Goal: Check status: Check status

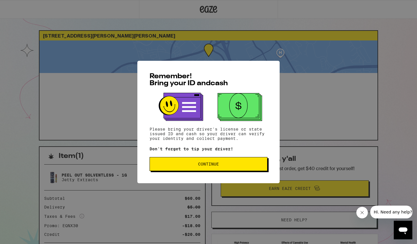
click at [229, 166] on span "Continue" at bounding box center [208, 164] width 108 height 4
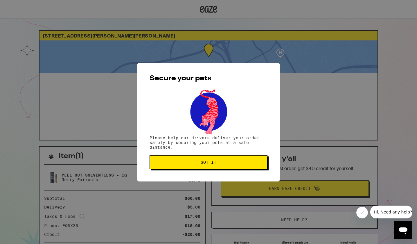
click at [229, 166] on button "Got it" at bounding box center [208, 162] width 118 height 14
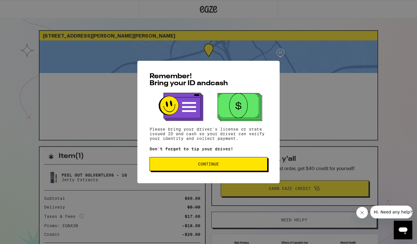
drag, startPoint x: 0, startPoint y: 0, endPoint x: 228, endPoint y: 166, distance: 281.5
click at [228, 166] on span "Continue" at bounding box center [208, 164] width 108 height 4
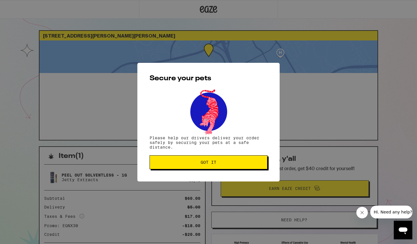
click at [228, 166] on button "Got it" at bounding box center [208, 162] width 118 height 14
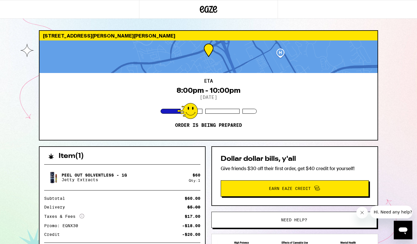
click at [72, 0] on div at bounding box center [69, 9] width 139 height 19
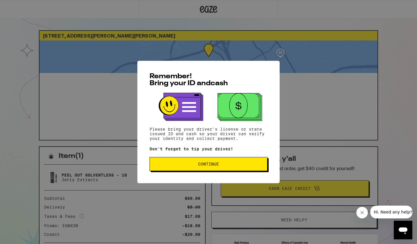
click at [204, 166] on span "Continue" at bounding box center [208, 164] width 21 height 4
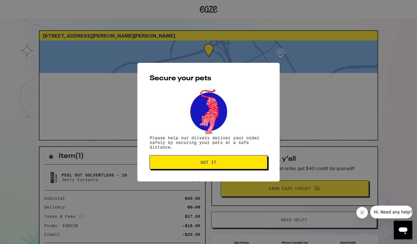
click at [204, 166] on button "Got it" at bounding box center [208, 162] width 118 height 14
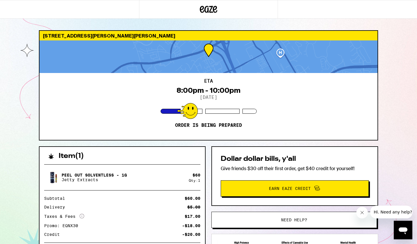
click at [57, 155] on div at bounding box center [53, 156] width 10 height 6
click at [68, 156] on h2 "Item ( 1 )" at bounding box center [71, 155] width 25 height 7
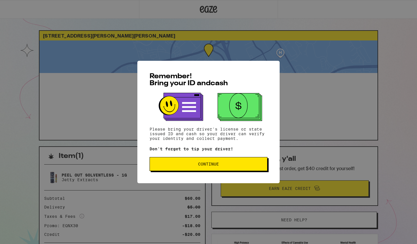
click at [188, 162] on button "Continue" at bounding box center [208, 164] width 118 height 14
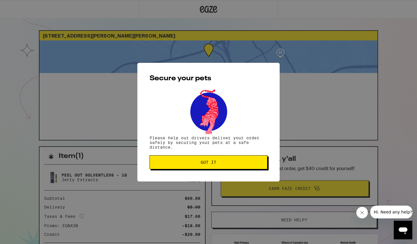
click at [188, 162] on span "Got it" at bounding box center [208, 162] width 108 height 4
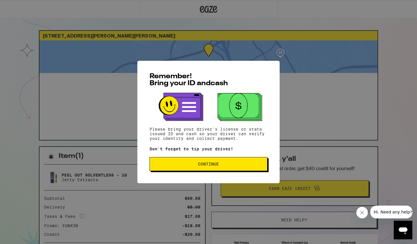
click at [181, 165] on span "Continue" at bounding box center [208, 164] width 108 height 4
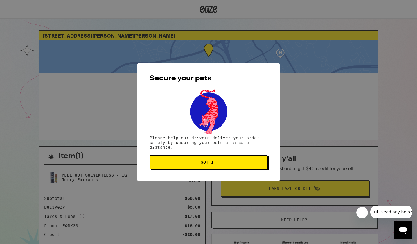
click at [181, 165] on button "Got it" at bounding box center [208, 162] width 118 height 14
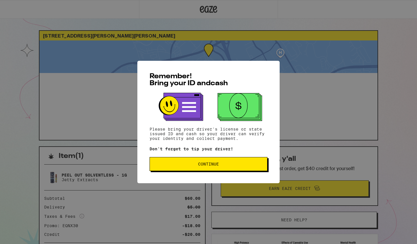
click at [199, 161] on button "Continue" at bounding box center [208, 164] width 118 height 14
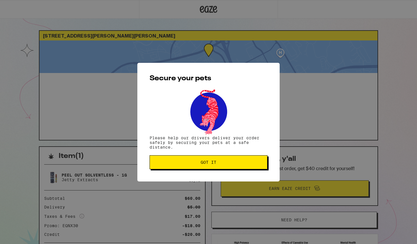
click at [199, 161] on span "Got it" at bounding box center [208, 162] width 108 height 4
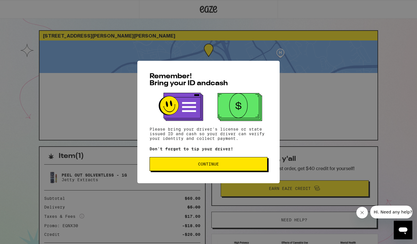
click at [181, 170] on button "Continue" at bounding box center [208, 164] width 118 height 14
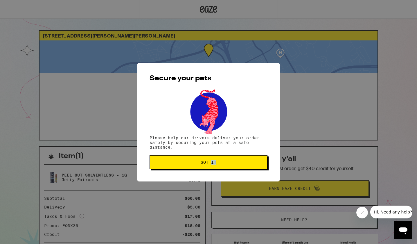
click at [181, 170] on div "Secure your pets Please help our drivers deliver your order safely by securing …" at bounding box center [208, 122] width 142 height 118
click at [181, 159] on button "Got it" at bounding box center [208, 162] width 118 height 14
